Goal: Complete application form: Complete application form

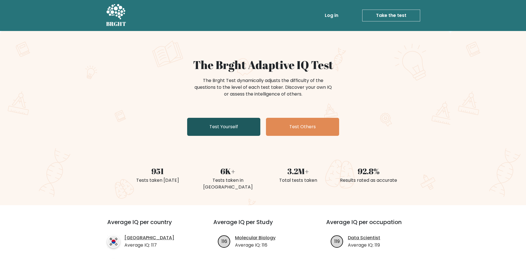
click at [229, 126] on link "Test Yourself" at bounding box center [223, 127] width 73 height 18
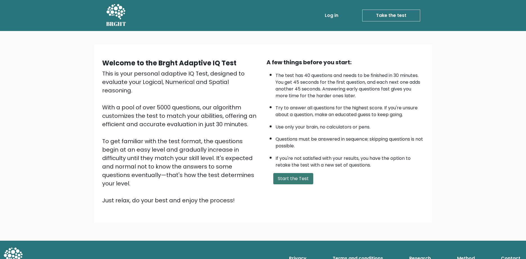
click at [291, 184] on button "Start the Test" at bounding box center [293, 178] width 40 height 11
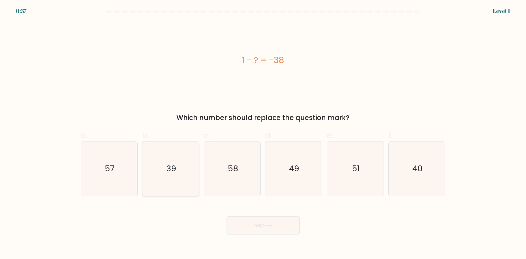
click at [173, 166] on text "39" at bounding box center [171, 168] width 10 height 11
click at [263, 133] on input "b. 39" at bounding box center [263, 131] width 0 height 4
radio input "true"
click at [266, 223] on button "Next" at bounding box center [263, 225] width 73 height 18
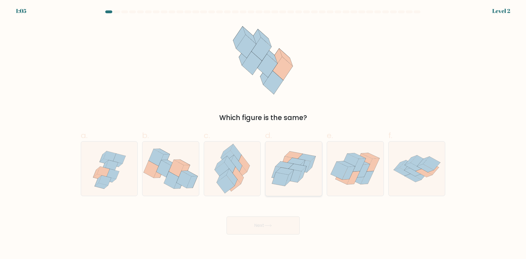
click at [289, 167] on icon at bounding box center [285, 164] width 18 height 7
click at [263, 133] on input "d." at bounding box center [263, 131] width 0 height 4
radio input "true"
click at [261, 225] on button "Next" at bounding box center [263, 225] width 73 height 18
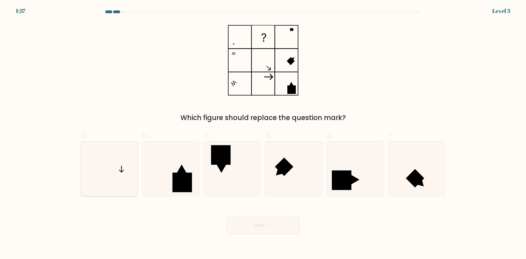
click at [122, 169] on icon at bounding box center [109, 168] width 54 height 54
click at [263, 133] on input "a." at bounding box center [263, 131] width 0 height 4
radio input "true"
click at [257, 226] on button "Next" at bounding box center [263, 225] width 73 height 18
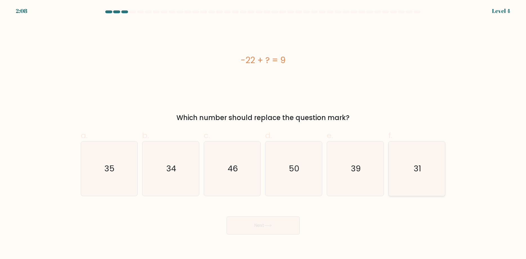
click at [416, 167] on text "31" at bounding box center [417, 168] width 7 height 11
click at [263, 133] on input "f. 31" at bounding box center [263, 131] width 0 height 4
radio input "true"
click at [261, 225] on button "Next" at bounding box center [263, 225] width 73 height 18
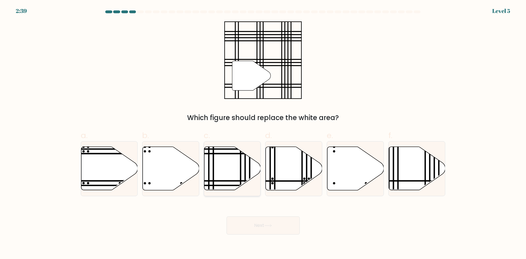
click at [221, 171] on icon at bounding box center [232, 168] width 57 height 43
click at [263, 133] on input "c." at bounding box center [263, 131] width 0 height 4
radio input "true"
click at [256, 225] on button "Next" at bounding box center [263, 225] width 73 height 18
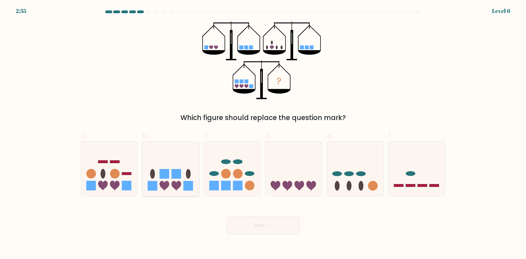
click at [166, 182] on icon at bounding box center [165, 186] width 10 height 10
click at [263, 133] on input "b." at bounding box center [263, 131] width 0 height 4
radio input "true"
click at [271, 225] on icon at bounding box center [268, 225] width 7 height 3
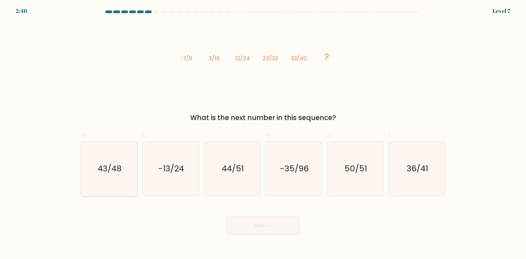
click at [113, 167] on text "43/48" at bounding box center [110, 168] width 24 height 11
click at [263, 133] on input "a. 43/48" at bounding box center [263, 131] width 0 height 4
radio input "true"
click at [256, 229] on button "Next" at bounding box center [263, 225] width 73 height 18
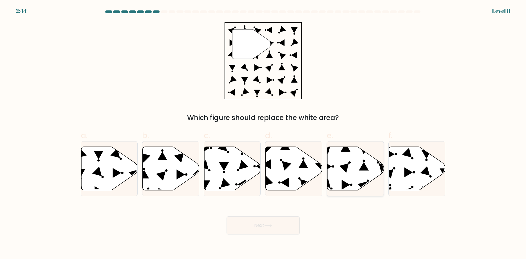
click at [353, 170] on icon at bounding box center [355, 168] width 57 height 43
click at [263, 133] on input "e." at bounding box center [263, 131] width 0 height 4
radio input "true"
click at [262, 223] on button "Next" at bounding box center [263, 225] width 73 height 18
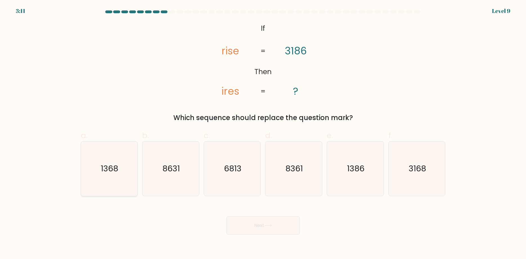
click at [114, 169] on text "1368" at bounding box center [109, 168] width 17 height 11
click at [263, 133] on input "a. 1368" at bounding box center [263, 131] width 0 height 4
radio input "true"
click at [277, 227] on button "Next" at bounding box center [263, 225] width 73 height 18
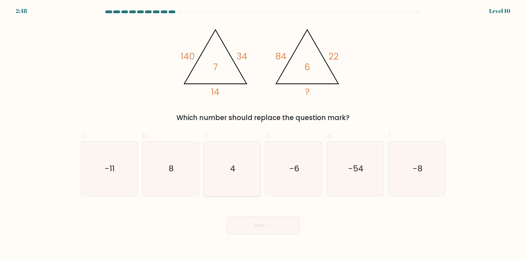
click at [231, 168] on text "4" at bounding box center [232, 168] width 5 height 11
click at [263, 133] on input "c. 4" at bounding box center [263, 131] width 0 height 4
radio input "true"
click at [257, 225] on button "Next" at bounding box center [263, 225] width 73 height 18
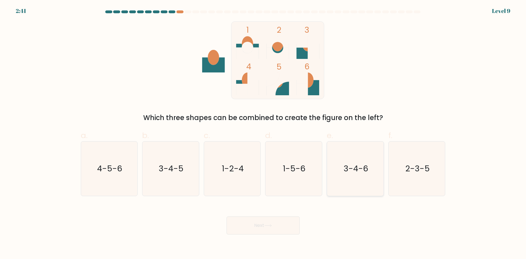
click at [357, 168] on text "3-4-6" at bounding box center [356, 168] width 24 height 11
click at [263, 133] on input "e. 3-4-6" at bounding box center [263, 131] width 0 height 4
radio input "true"
click at [266, 225] on icon at bounding box center [268, 225] width 8 height 3
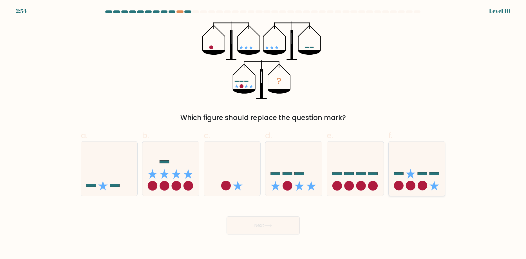
click at [412, 179] on icon at bounding box center [417, 168] width 57 height 47
click at [263, 133] on input "f." at bounding box center [263, 131] width 0 height 4
radio input "true"
click at [268, 224] on icon at bounding box center [268, 225] width 8 height 3
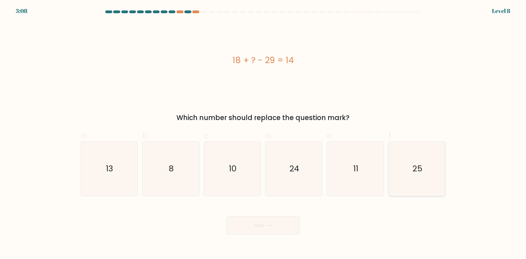
click at [413, 166] on text "25" at bounding box center [417, 168] width 10 height 11
click at [263, 133] on input "f. 25" at bounding box center [263, 131] width 0 height 4
radio input "true"
click at [263, 226] on button "Next" at bounding box center [263, 225] width 73 height 18
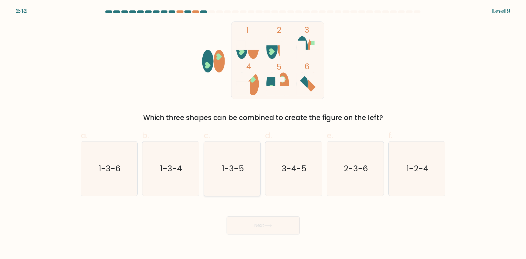
click at [233, 165] on text "1-3-5" at bounding box center [233, 168] width 22 height 11
click at [263, 133] on input "c. 1-3-5" at bounding box center [263, 131] width 0 height 4
radio input "true"
click at [256, 225] on button "Next" at bounding box center [263, 225] width 73 height 18
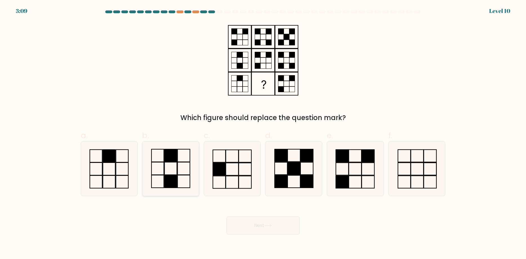
click at [178, 169] on rect at bounding box center [184, 168] width 12 height 13
click at [263, 133] on input "b." at bounding box center [263, 131] width 0 height 4
radio input "true"
click at [269, 224] on icon at bounding box center [268, 225] width 8 height 3
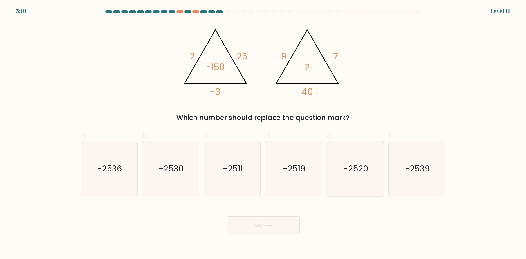
click at [353, 163] on text "-2520" at bounding box center [355, 168] width 25 height 11
click at [263, 133] on input "e. -2520" at bounding box center [263, 131] width 0 height 4
radio input "true"
click at [263, 226] on button "Next" at bounding box center [263, 225] width 73 height 18
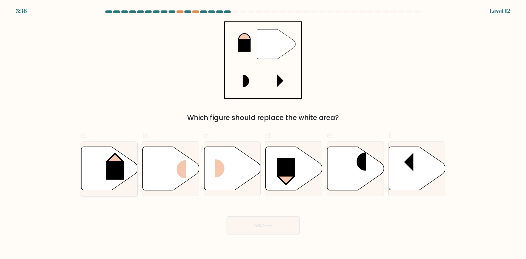
click at [115, 164] on rect at bounding box center [115, 170] width 18 height 19
click at [263, 133] on input "a." at bounding box center [263, 131] width 0 height 4
radio input "true"
click at [262, 225] on button "Next" at bounding box center [263, 225] width 73 height 18
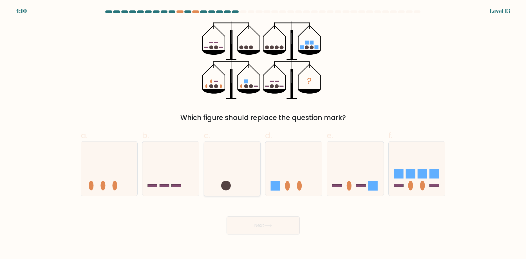
click at [234, 185] on icon at bounding box center [232, 168] width 57 height 47
click at [263, 133] on input "c." at bounding box center [263, 131] width 0 height 4
radio input "true"
click at [266, 223] on button "Next" at bounding box center [263, 225] width 73 height 18
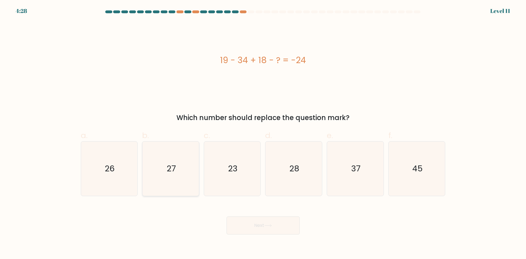
click at [171, 166] on text "27" at bounding box center [171, 168] width 9 height 11
click at [263, 133] on input "b. 27" at bounding box center [263, 131] width 0 height 4
radio input "true"
click at [264, 226] on button "Next" at bounding box center [263, 225] width 73 height 18
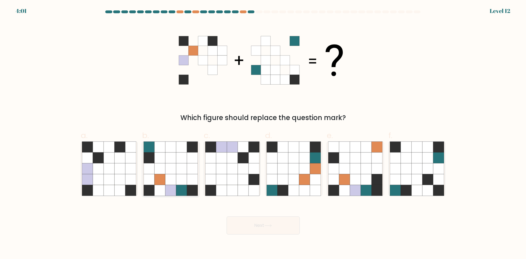
click at [180, 175] on icon at bounding box center [181, 179] width 11 height 11
click at [263, 133] on input "b." at bounding box center [263, 131] width 0 height 4
radio input "true"
click at [257, 225] on button "Next" at bounding box center [263, 225] width 73 height 18
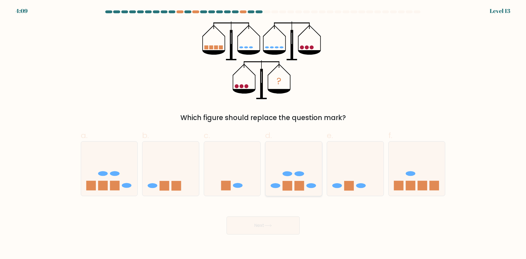
click at [296, 183] on rect at bounding box center [299, 186] width 10 height 10
click at [263, 133] on input "d." at bounding box center [263, 131] width 0 height 4
radio input "true"
click at [273, 224] on button "Next" at bounding box center [263, 225] width 73 height 18
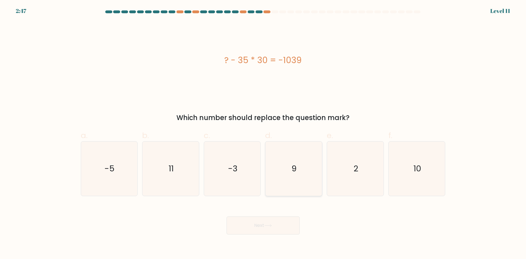
click at [293, 166] on text "9" at bounding box center [294, 168] width 5 height 11
click at [263, 133] on input "d. 9" at bounding box center [263, 131] width 0 height 4
radio input "true"
click at [262, 225] on button "Next" at bounding box center [263, 225] width 73 height 18
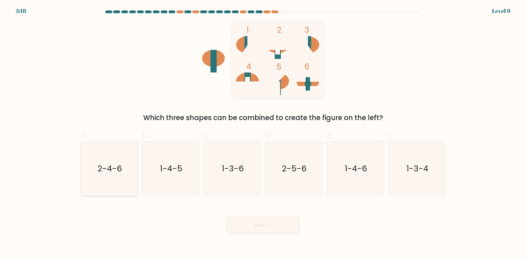
click at [111, 168] on text "2-4-6" at bounding box center [109, 168] width 24 height 11
click at [263, 133] on input "a. 2-4-6" at bounding box center [263, 131] width 0 height 4
radio input "true"
click at [275, 227] on button "Next" at bounding box center [263, 225] width 73 height 18
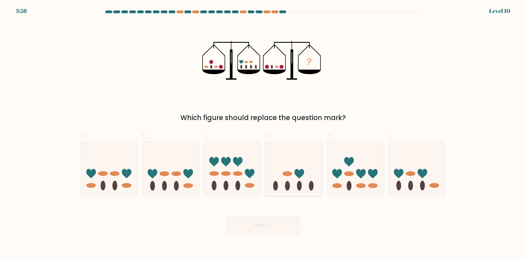
click at [287, 176] on ellipse at bounding box center [288, 173] width 10 height 5
click at [263, 133] on input "d." at bounding box center [263, 131] width 0 height 4
radio input "true"
click at [267, 225] on icon at bounding box center [268, 225] width 8 height 3
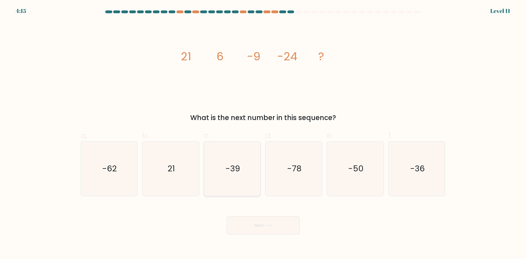
click at [232, 164] on text "-39" at bounding box center [232, 168] width 15 height 11
click at [263, 133] on input "c. -39" at bounding box center [263, 131] width 0 height 4
radio input "true"
click at [268, 224] on icon at bounding box center [268, 225] width 8 height 3
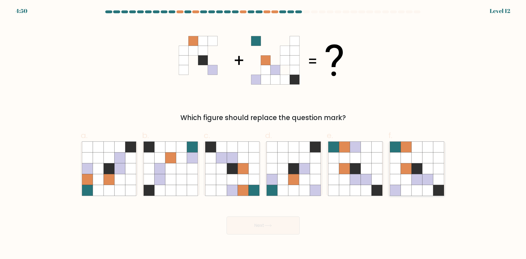
click at [408, 162] on icon at bounding box center [405, 157] width 11 height 11
click at [263, 133] on input "f." at bounding box center [263, 131] width 0 height 4
radio input "true"
click at [259, 228] on button "Next" at bounding box center [263, 225] width 73 height 18
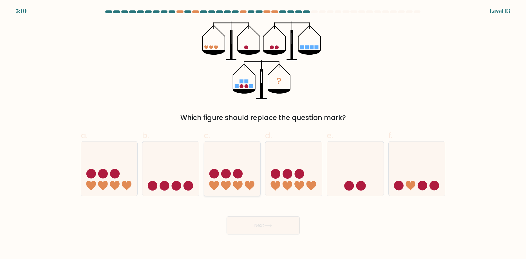
click at [246, 182] on icon at bounding box center [250, 186] width 10 height 10
click at [263, 133] on input "c." at bounding box center [263, 131] width 0 height 4
radio input "true"
click at [266, 225] on icon at bounding box center [268, 225] width 8 height 3
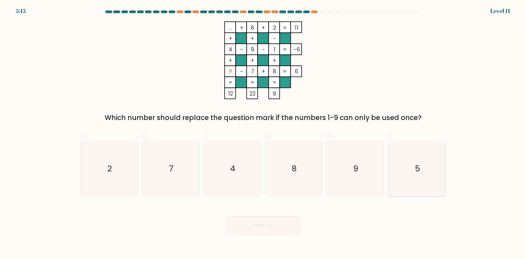
click at [416, 167] on text "5" at bounding box center [417, 168] width 5 height 11
click at [263, 133] on input "f. 5" at bounding box center [263, 131] width 0 height 4
radio input "true"
click at [265, 227] on button "Next" at bounding box center [263, 225] width 73 height 18
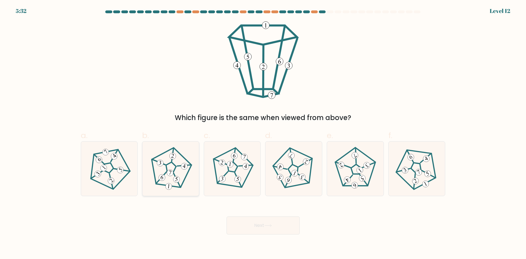
click at [169, 173] on 436 at bounding box center [169, 172] width 7 height 7
click at [263, 133] on input "b." at bounding box center [263, 131] width 0 height 4
radio input "true"
click at [253, 225] on button "Next" at bounding box center [263, 225] width 73 height 18
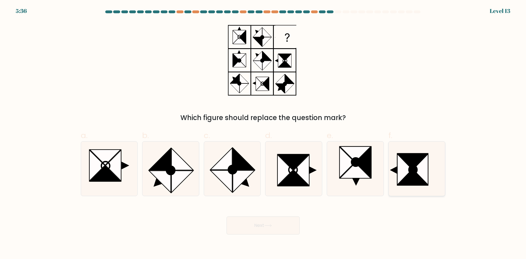
click at [409, 172] on icon at bounding box center [413, 169] width 8 height 8
click at [263, 133] on input "f." at bounding box center [263, 131] width 0 height 4
radio input "true"
click at [268, 221] on button "Next" at bounding box center [263, 225] width 73 height 18
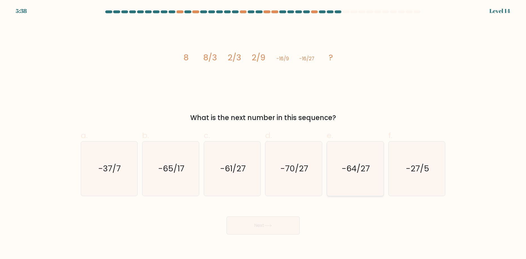
click at [350, 166] on text "-64/27" at bounding box center [356, 168] width 28 height 11
click at [263, 133] on input "e. -64/27" at bounding box center [263, 131] width 0 height 4
radio input "true"
click at [270, 226] on icon at bounding box center [268, 225] width 8 height 3
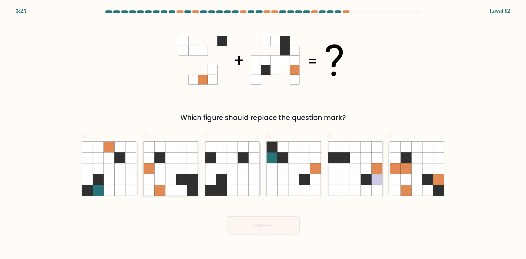
click at [179, 165] on icon at bounding box center [181, 168] width 11 height 11
click at [263, 133] on input "b." at bounding box center [263, 131] width 0 height 4
radio input "true"
click at [263, 225] on button "Next" at bounding box center [263, 225] width 73 height 18
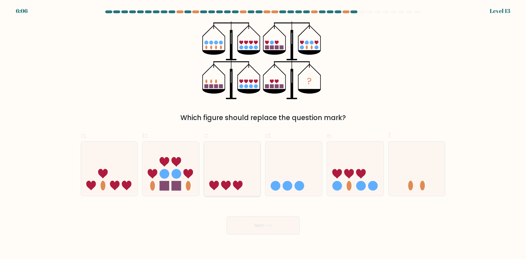
click at [236, 184] on icon at bounding box center [238, 186] width 10 height 10
click at [263, 133] on input "c." at bounding box center [263, 131] width 0 height 4
radio input "true"
click at [258, 228] on button "Next" at bounding box center [263, 225] width 73 height 18
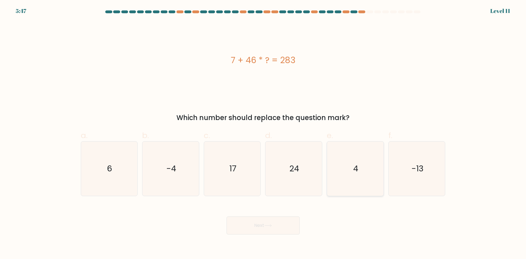
click at [353, 166] on icon "4" at bounding box center [355, 168] width 54 height 54
click at [263, 133] on input "e. 4" at bounding box center [263, 131] width 0 height 4
radio input "true"
click at [263, 226] on button "Next" at bounding box center [263, 225] width 73 height 18
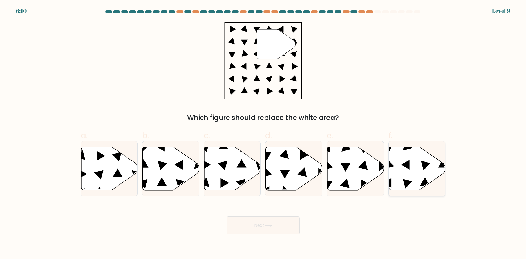
click at [396, 169] on icon at bounding box center [417, 168] width 57 height 43
click at [263, 133] on input "f." at bounding box center [263, 131] width 0 height 4
radio input "true"
click at [270, 223] on button "Next" at bounding box center [263, 225] width 73 height 18
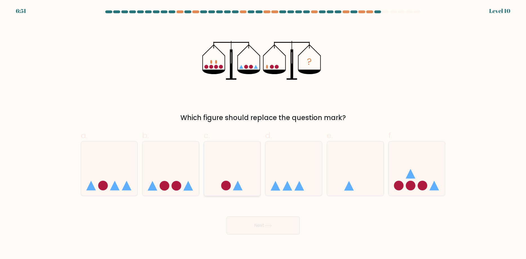
click at [239, 178] on icon at bounding box center [232, 168] width 57 height 47
click at [263, 133] on input "c." at bounding box center [263, 131] width 0 height 4
radio input "true"
click at [263, 226] on button "Next" at bounding box center [263, 225] width 73 height 18
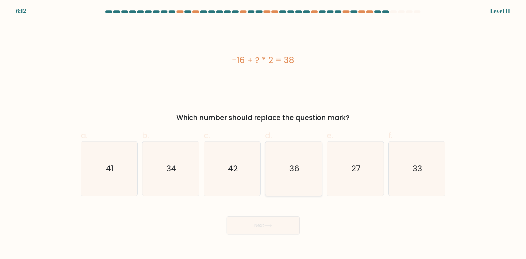
click at [293, 165] on text "36" at bounding box center [294, 168] width 10 height 11
click at [263, 133] on input "d. 36" at bounding box center [263, 131] width 0 height 4
radio input "true"
click at [272, 227] on icon at bounding box center [268, 225] width 8 height 3
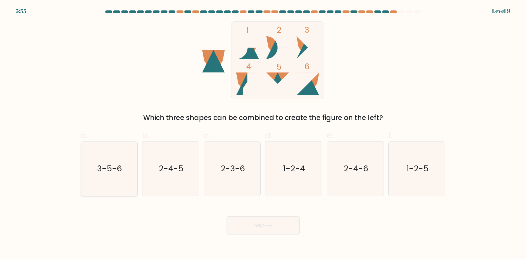
click at [111, 166] on text "3-5-6" at bounding box center [109, 168] width 25 height 11
click at [263, 133] on input "a. 3-5-6" at bounding box center [263, 131] width 0 height 4
radio input "true"
click at [272, 228] on button "Next" at bounding box center [263, 225] width 73 height 18
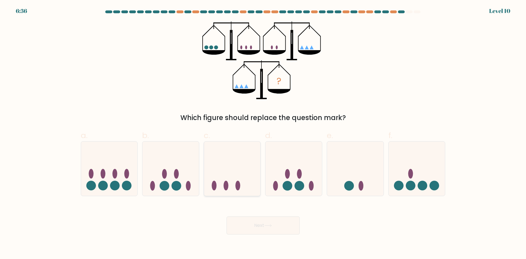
click at [239, 180] on icon at bounding box center [232, 168] width 57 height 47
click at [263, 133] on input "c." at bounding box center [263, 131] width 0 height 4
radio input "true"
click at [263, 225] on button "Next" at bounding box center [263, 225] width 73 height 18
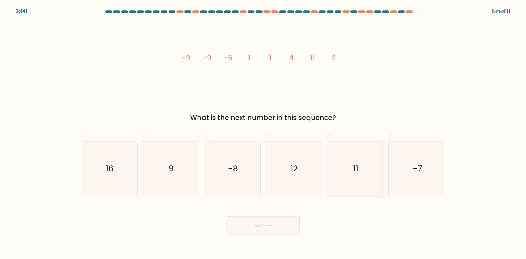
click at [354, 165] on text "11" at bounding box center [355, 168] width 5 height 11
click at [263, 133] on input "e. 11" at bounding box center [263, 131] width 0 height 4
radio input "true"
click at [272, 226] on icon at bounding box center [268, 225] width 8 height 3
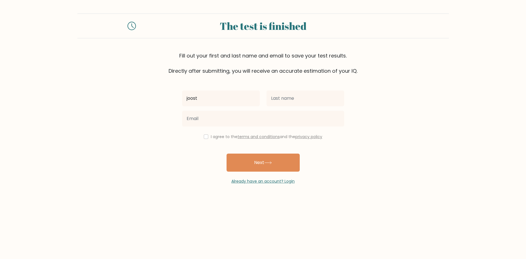
type input "joost"
click at [284, 95] on input "text" at bounding box center [305, 98] width 78 height 16
type input "heem"
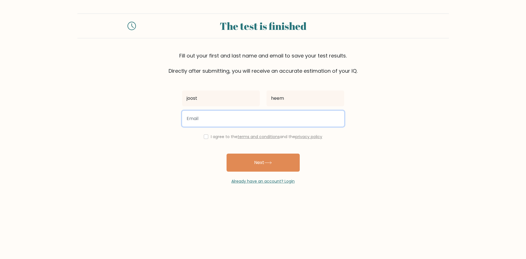
click at [203, 120] on input "email" at bounding box center [263, 119] width 162 height 16
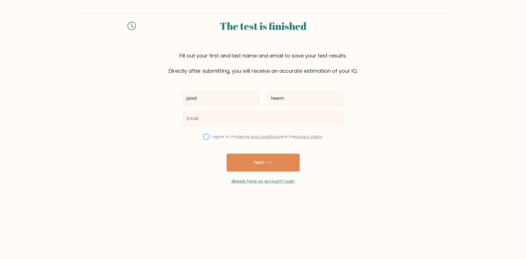
click at [205, 139] on input "checkbox" at bounding box center [206, 136] width 5 height 5
checkbox input "true"
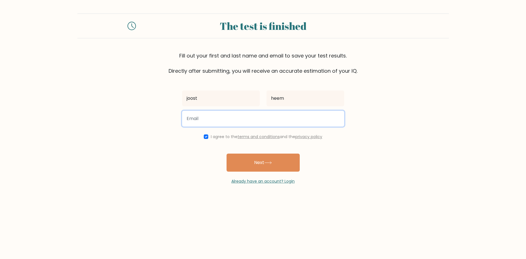
click at [195, 121] on input "email" at bounding box center [263, 119] width 162 height 16
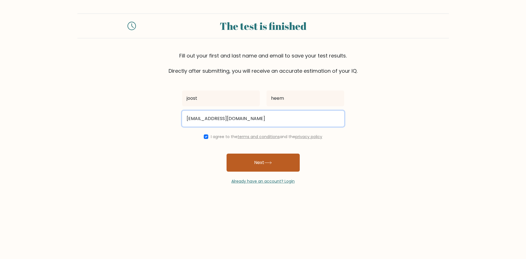
type input "[EMAIL_ADDRESS][DOMAIN_NAME]"
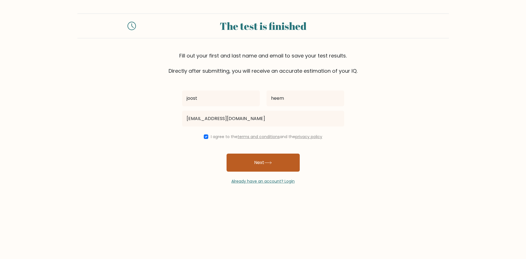
click at [260, 162] on button "Next" at bounding box center [263, 162] width 73 height 18
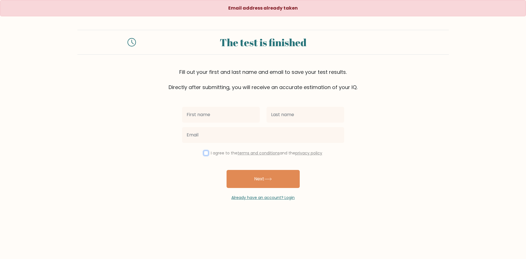
click at [205, 153] on input "checkbox" at bounding box center [206, 153] width 5 height 5
checkbox input "true"
click at [195, 115] on input "text" at bounding box center [221, 115] width 78 height 16
type input "[PERSON_NAME]"
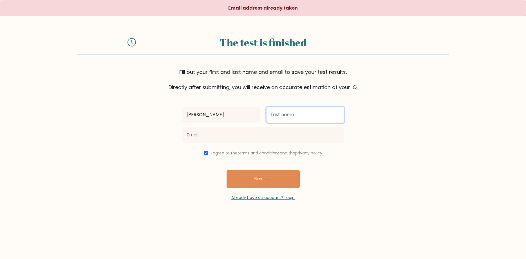
click at [279, 114] on input "text" at bounding box center [305, 115] width 78 height 16
type input "heem"
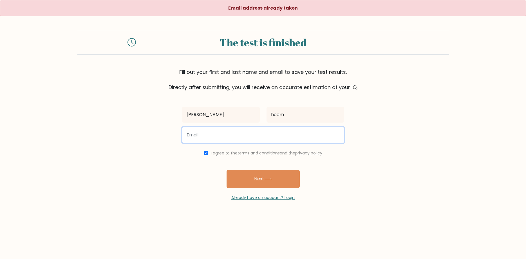
click at [205, 138] on input "email" at bounding box center [263, 135] width 162 height 16
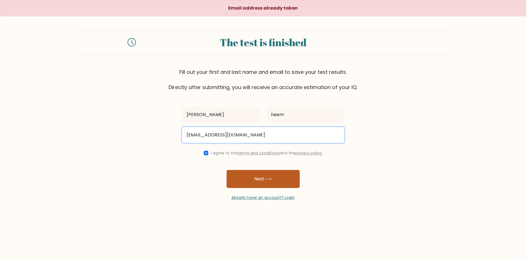
type input "[EMAIL_ADDRESS][DOMAIN_NAME]"
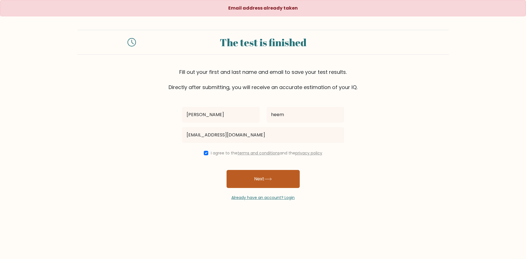
click at [255, 179] on button "Next" at bounding box center [263, 179] width 73 height 18
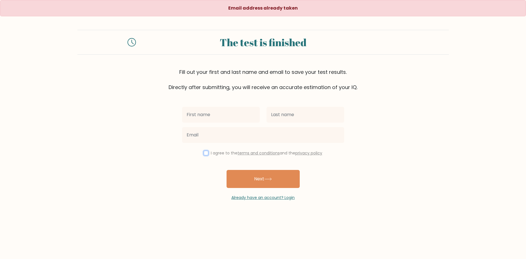
click at [205, 155] on input "checkbox" at bounding box center [206, 153] width 5 height 5
checkbox input "true"
click at [194, 116] on input "text" at bounding box center [221, 115] width 78 height 16
type input "Joost"
click at [276, 117] on input "text" at bounding box center [305, 115] width 78 height 16
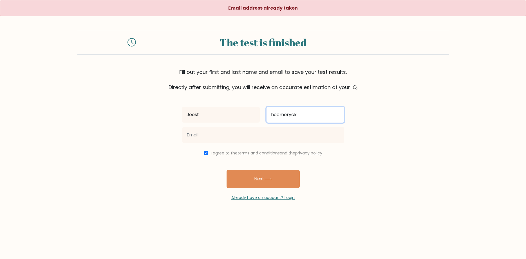
type input "heemeryck"
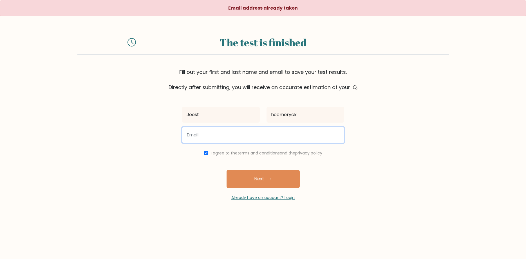
click at [195, 133] on input "email" at bounding box center [263, 135] width 162 height 16
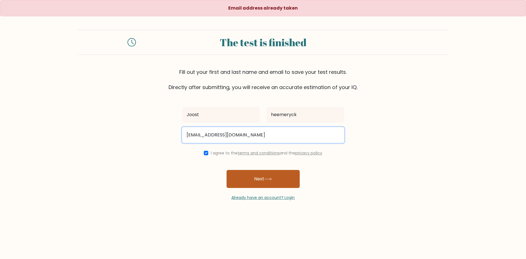
type input "[EMAIL_ADDRESS][DOMAIN_NAME]"
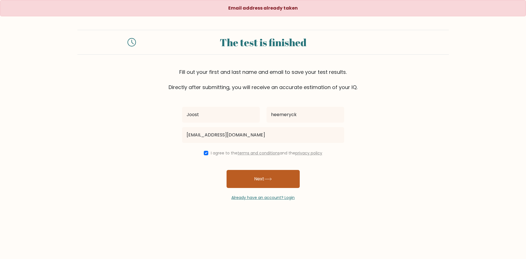
click at [263, 181] on button "Next" at bounding box center [263, 179] width 73 height 18
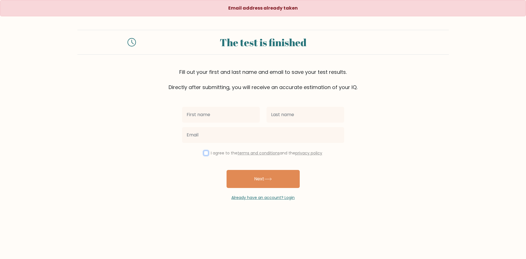
click at [205, 153] on input "checkbox" at bounding box center [206, 153] width 5 height 5
checkbox input "true"
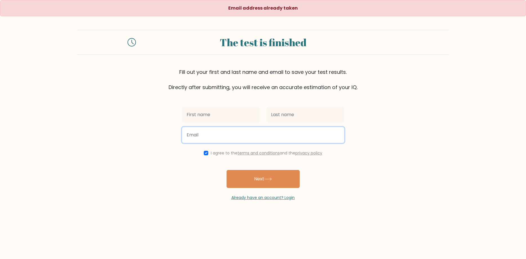
click at [193, 133] on input "email" at bounding box center [263, 135] width 162 height 16
click at [193, 135] on input "email" at bounding box center [263, 135] width 162 height 16
type input "[EMAIL_ADDRESS][DOMAIN_NAME]"
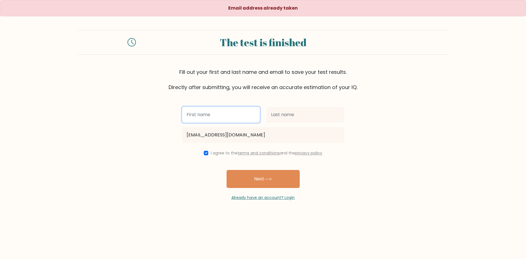
click at [196, 115] on input "text" at bounding box center [221, 115] width 78 height 16
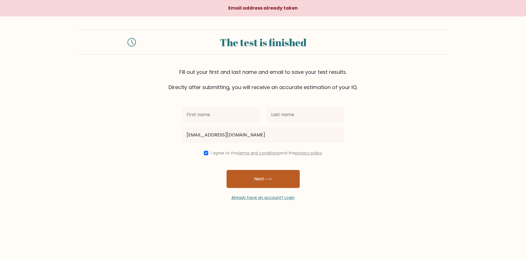
click at [260, 179] on button "Next" at bounding box center [263, 179] width 73 height 18
